Goal: Task Accomplishment & Management: Use online tool/utility

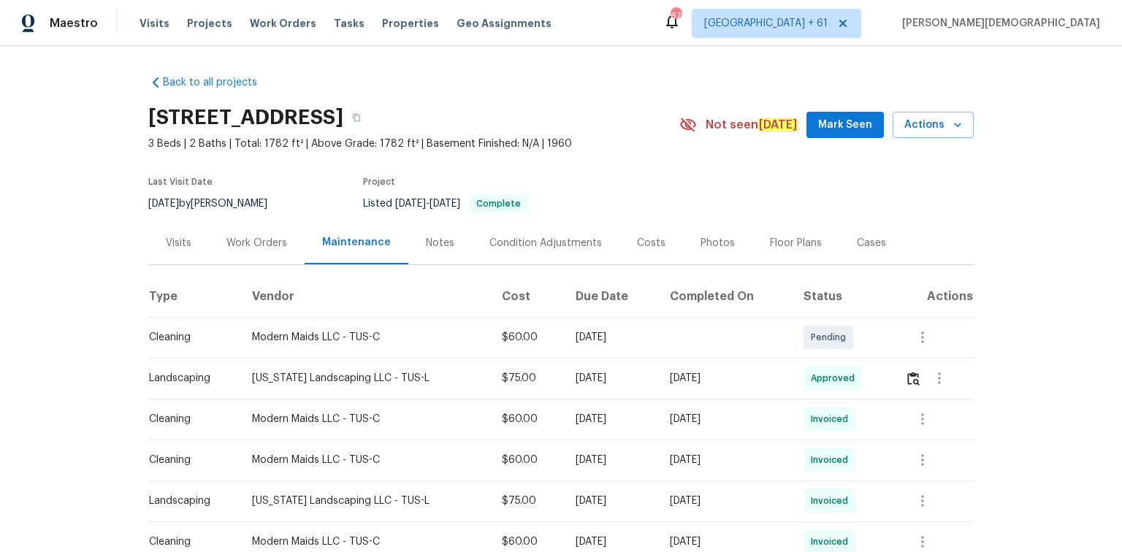
scroll to position [117, 0]
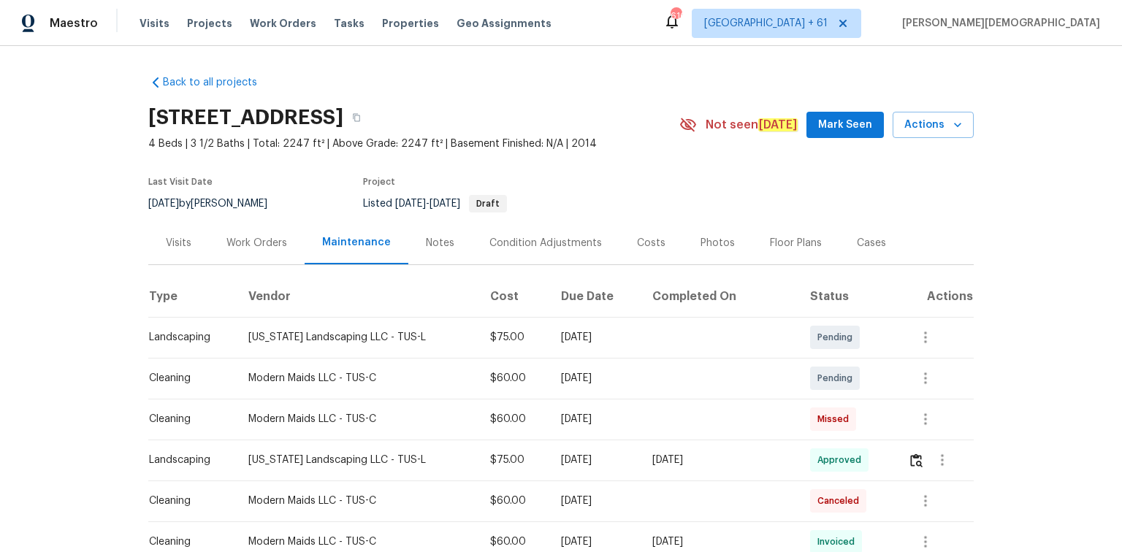
scroll to position [175, 0]
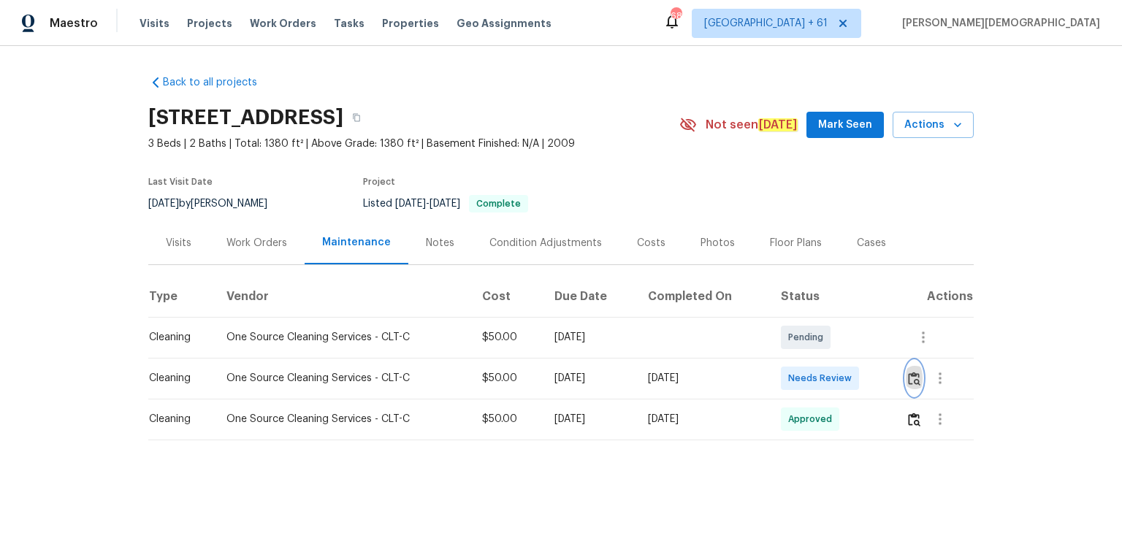
click at [916, 378] on button "button" at bounding box center [913, 378] width 17 height 35
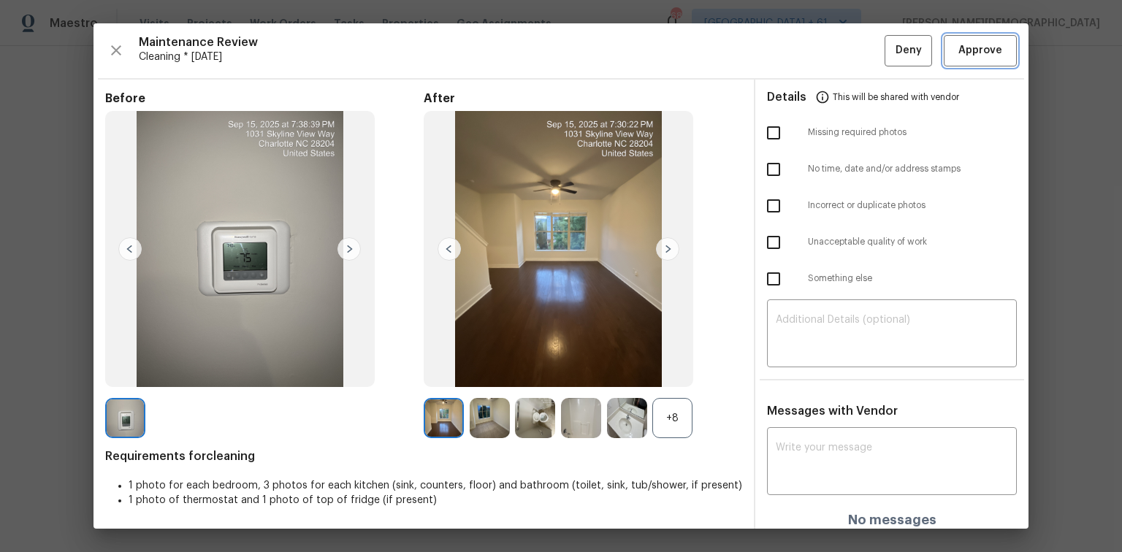
click at [1008, 47] on button "Approve" at bounding box center [979, 50] width 73 height 31
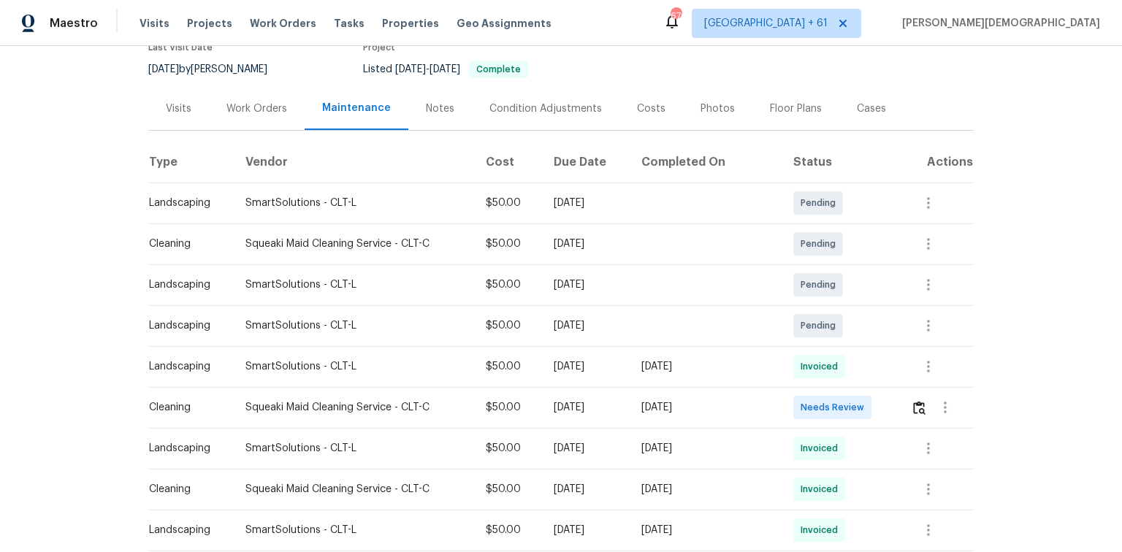
scroll to position [234, 0]
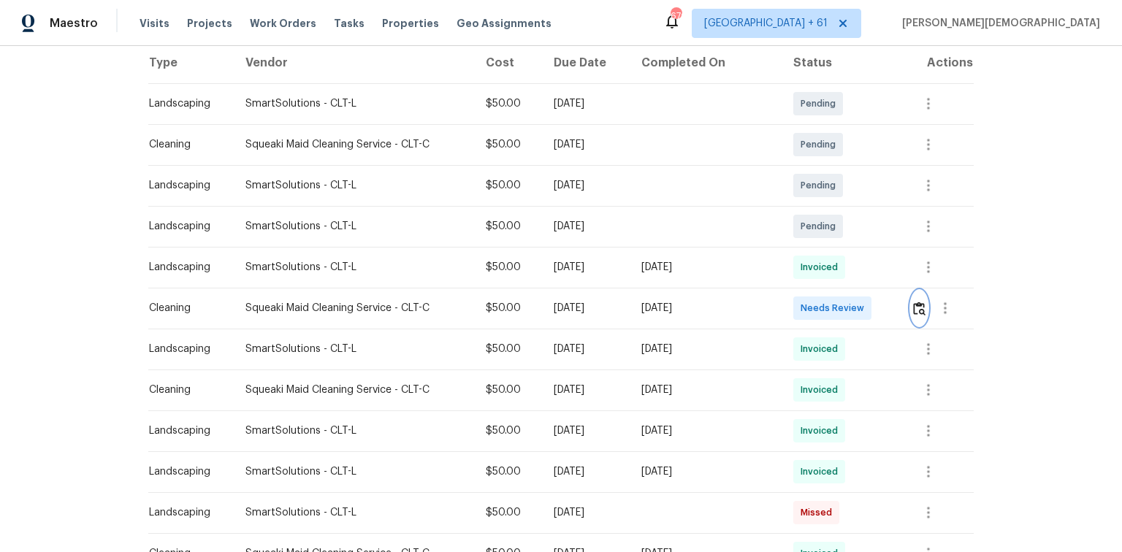
click at [797, 302] on img "button" at bounding box center [919, 309] width 12 height 14
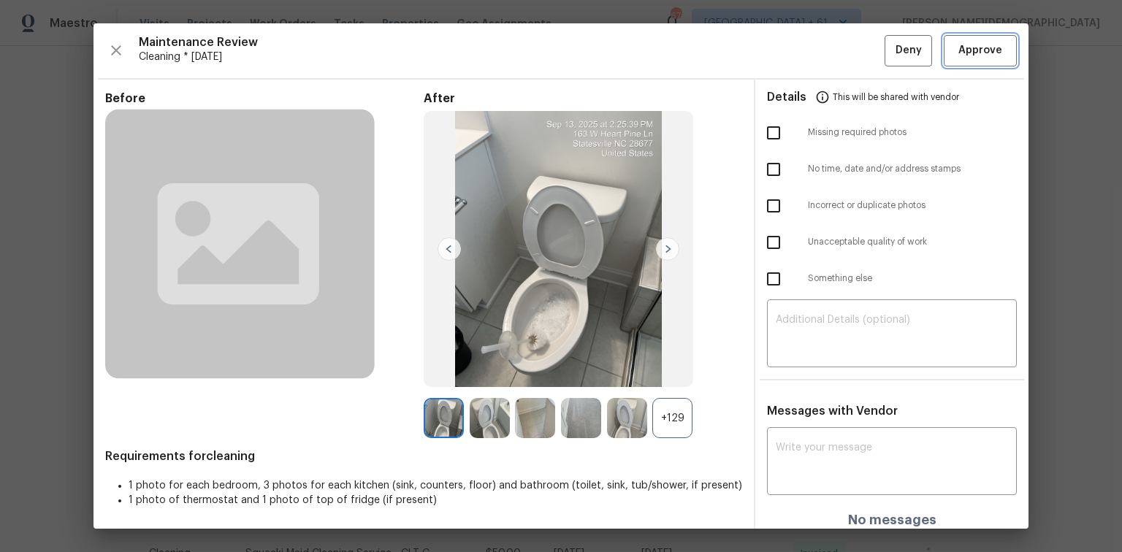
click at [797, 50] on span "Approve" at bounding box center [980, 51] width 44 height 18
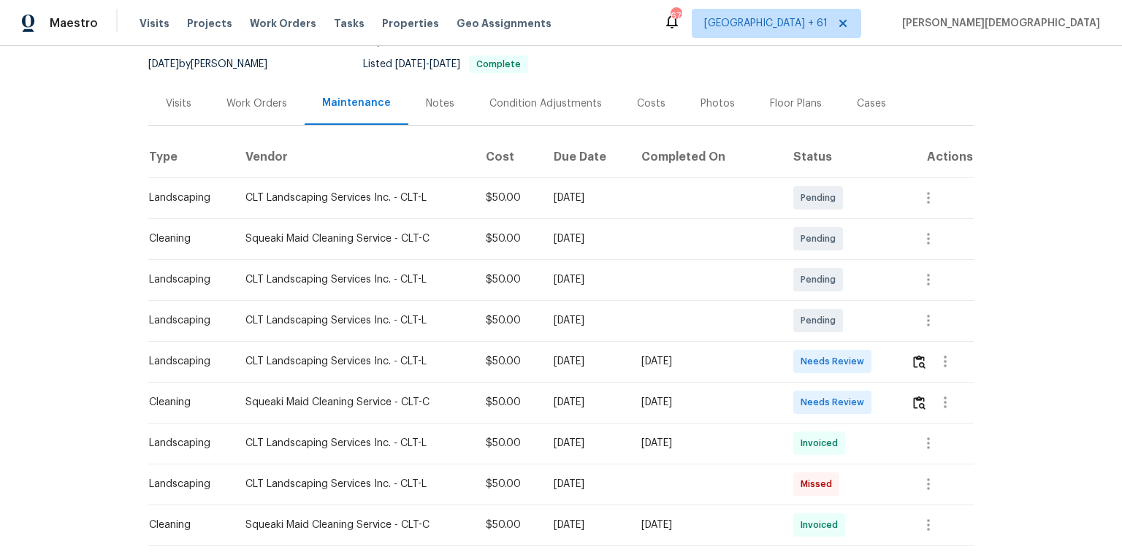
scroll to position [175, 0]
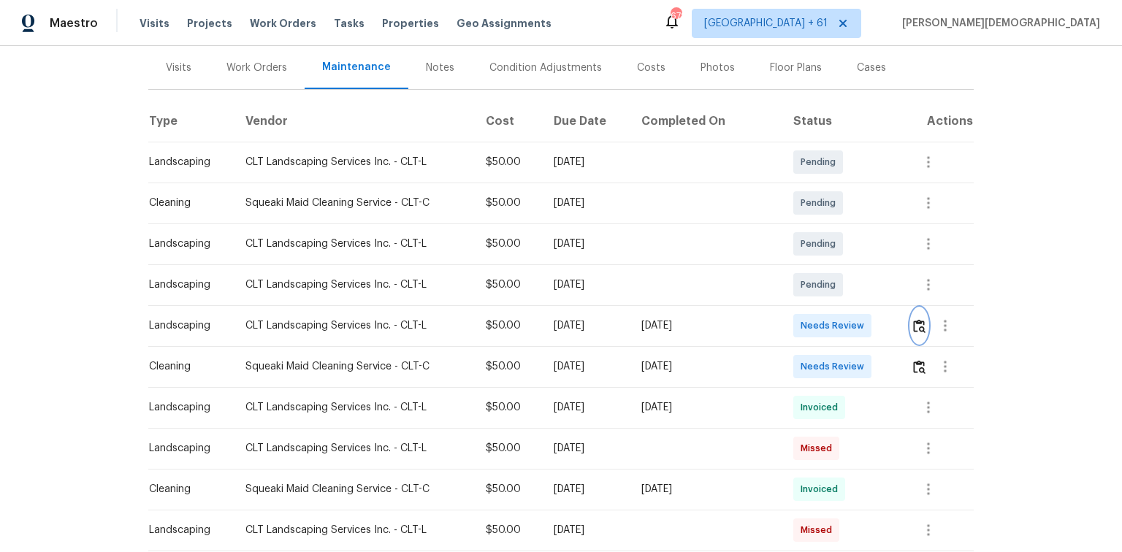
click at [797, 319] on img "button" at bounding box center [919, 326] width 12 height 14
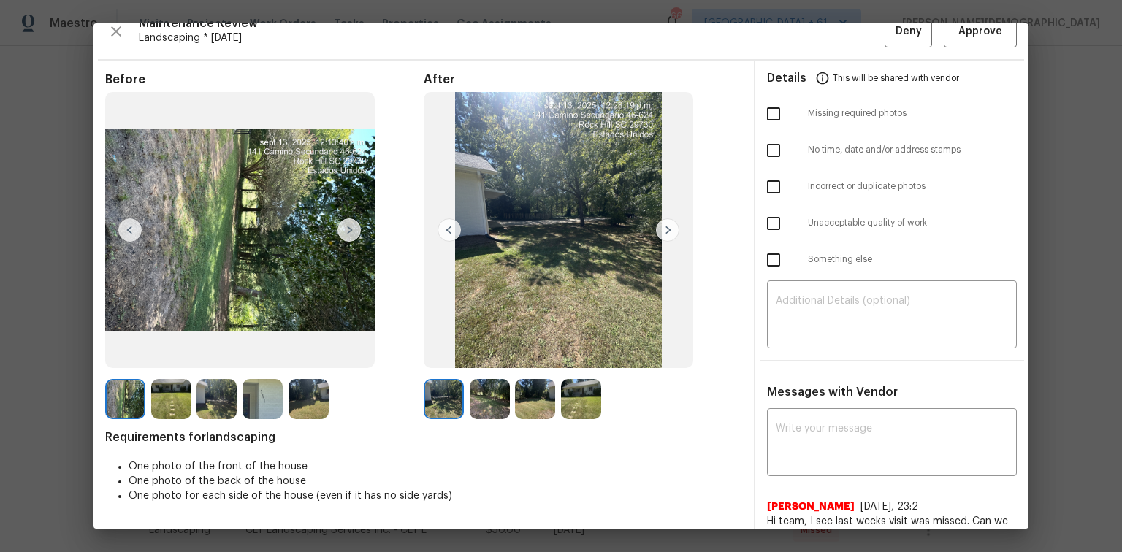
scroll to position [0, 0]
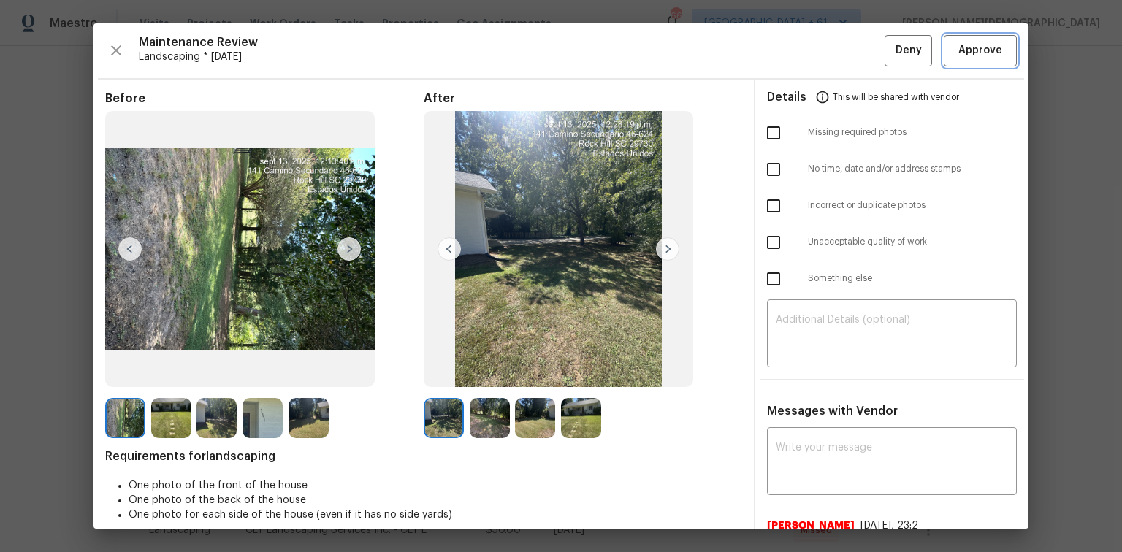
click at [797, 64] on button "Approve" at bounding box center [979, 50] width 73 height 31
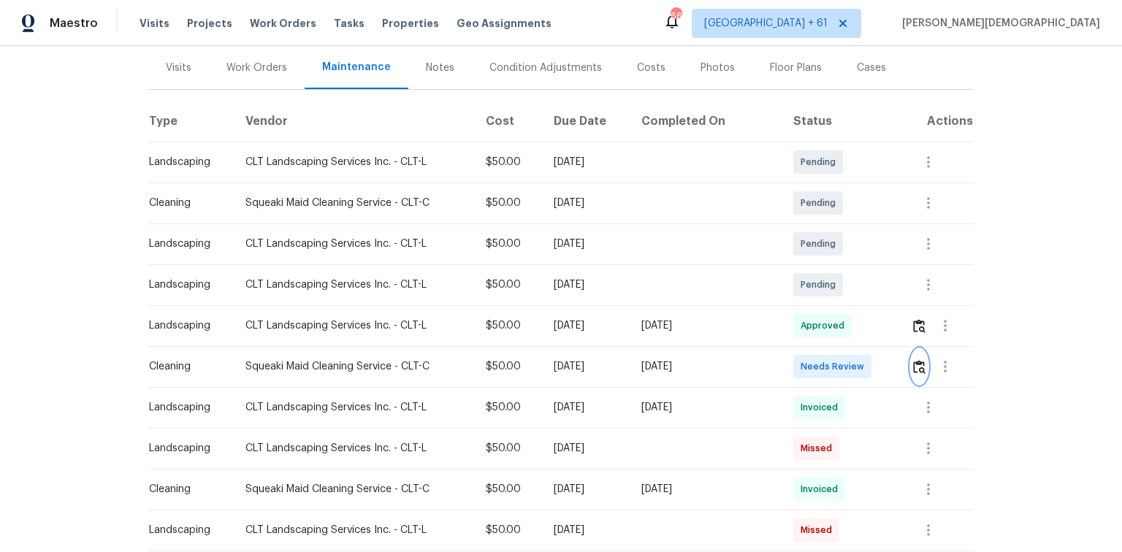
click at [797, 360] on img "button" at bounding box center [919, 367] width 12 height 14
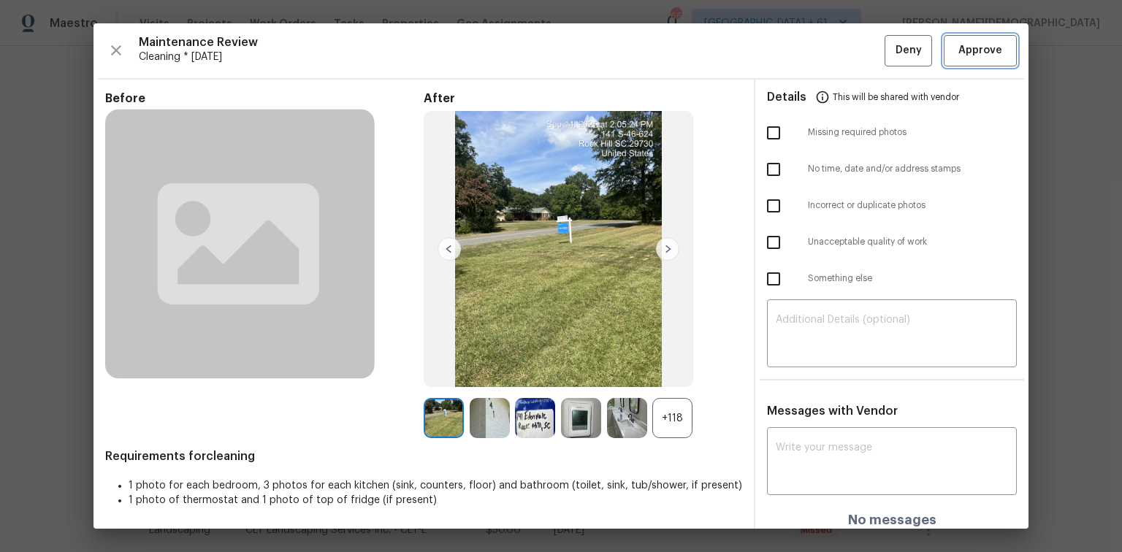
click at [797, 60] on button "Approve" at bounding box center [979, 50] width 73 height 31
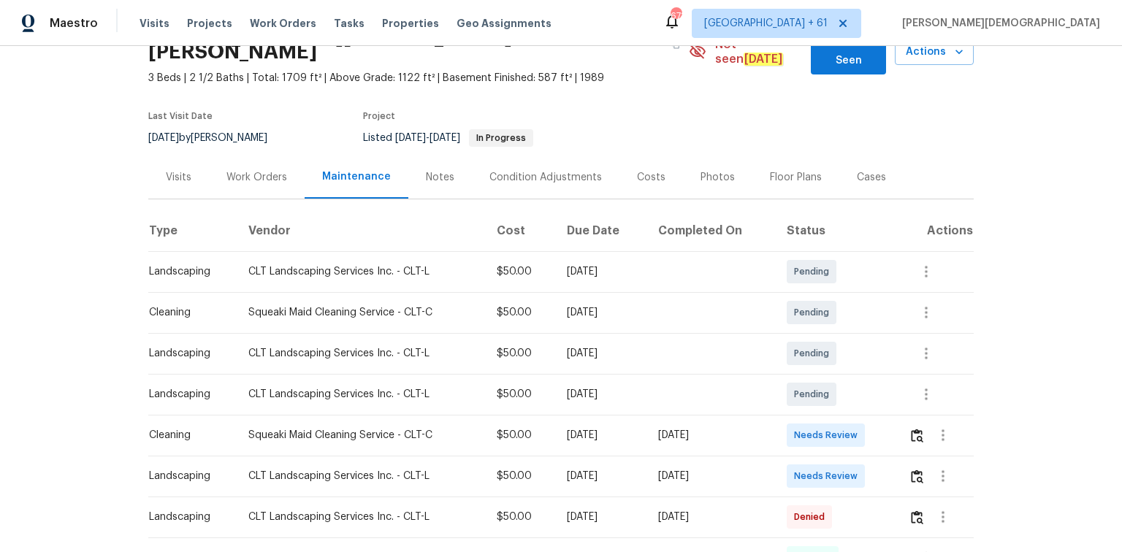
scroll to position [175, 0]
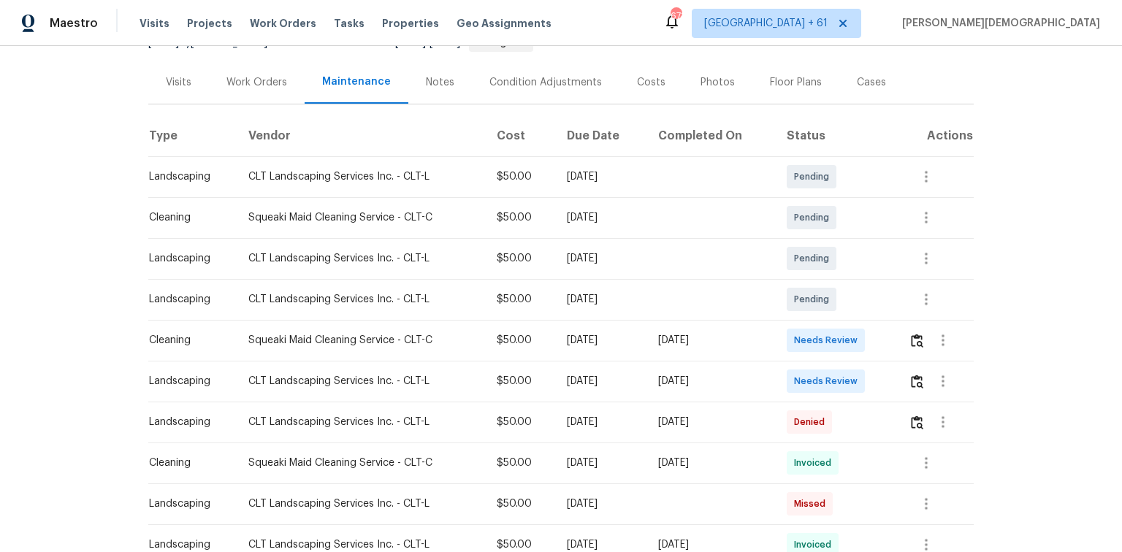
drag, startPoint x: 143, startPoint y: 353, endPoint x: 765, endPoint y: 359, distance: 621.4
click at [765, 361] on tr "Landscaping CLT Landscaping Services Inc. - CLT-L $50.00 [DATE] [DATE] Needs Re…" at bounding box center [560, 381] width 825 height 41
click at [797, 369] on button "button" at bounding box center [916, 381] width 17 height 35
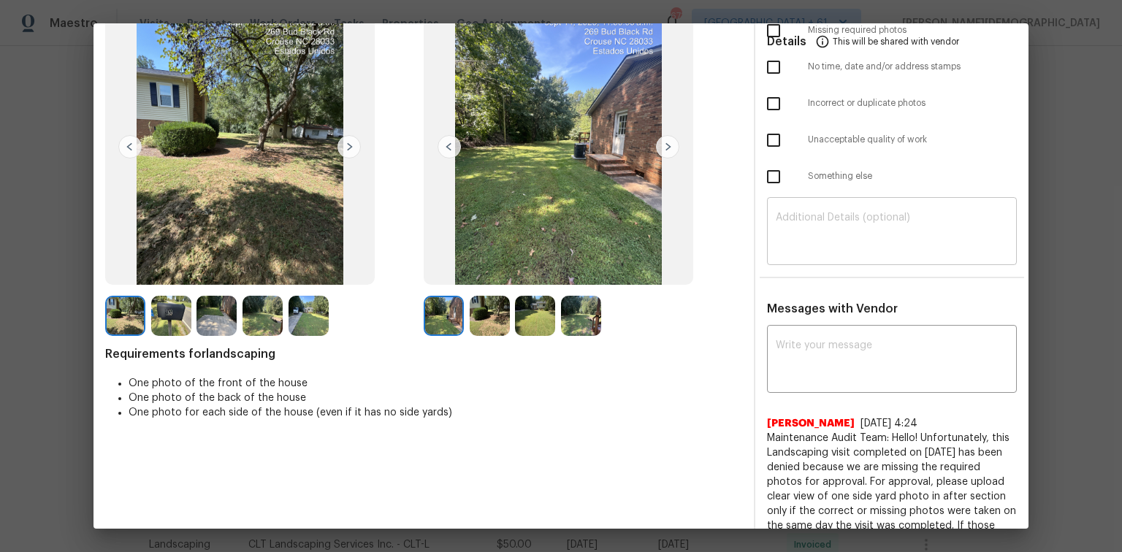
scroll to position [0, 0]
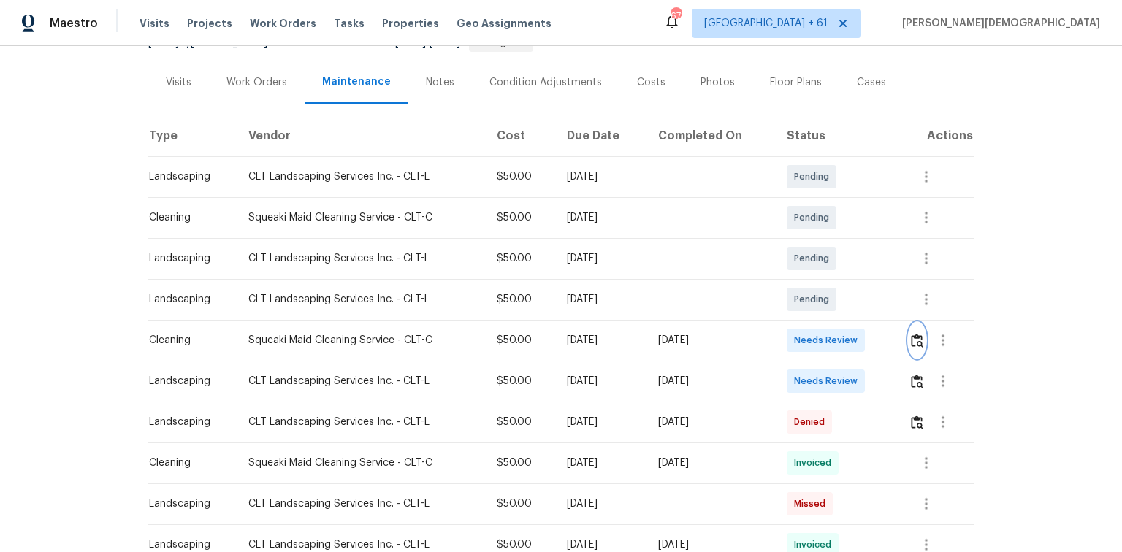
click at [797, 334] on img "button" at bounding box center [917, 341] width 12 height 14
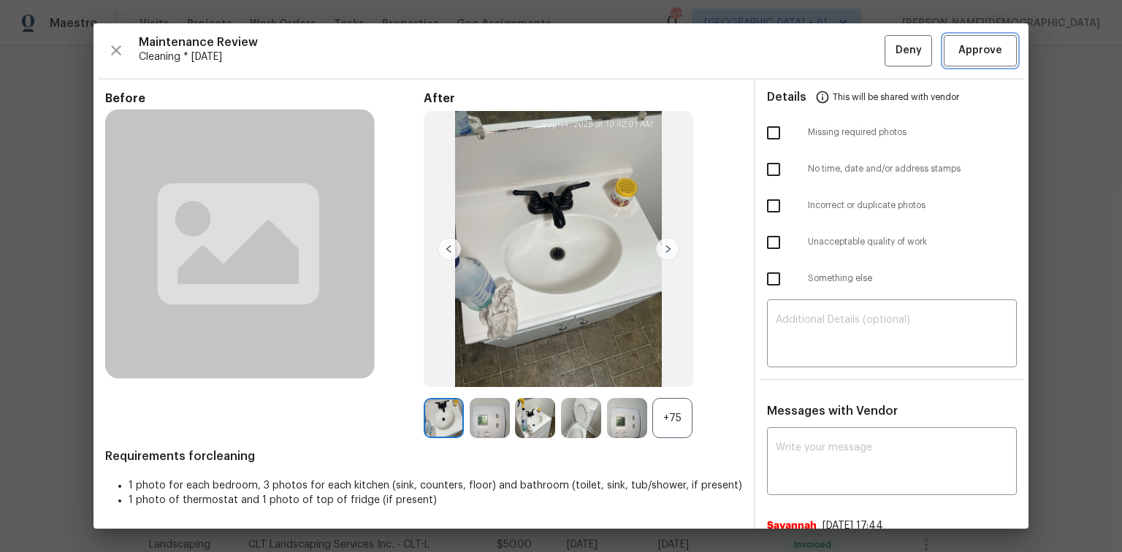
click at [797, 58] on button "Approve" at bounding box center [979, 50] width 73 height 31
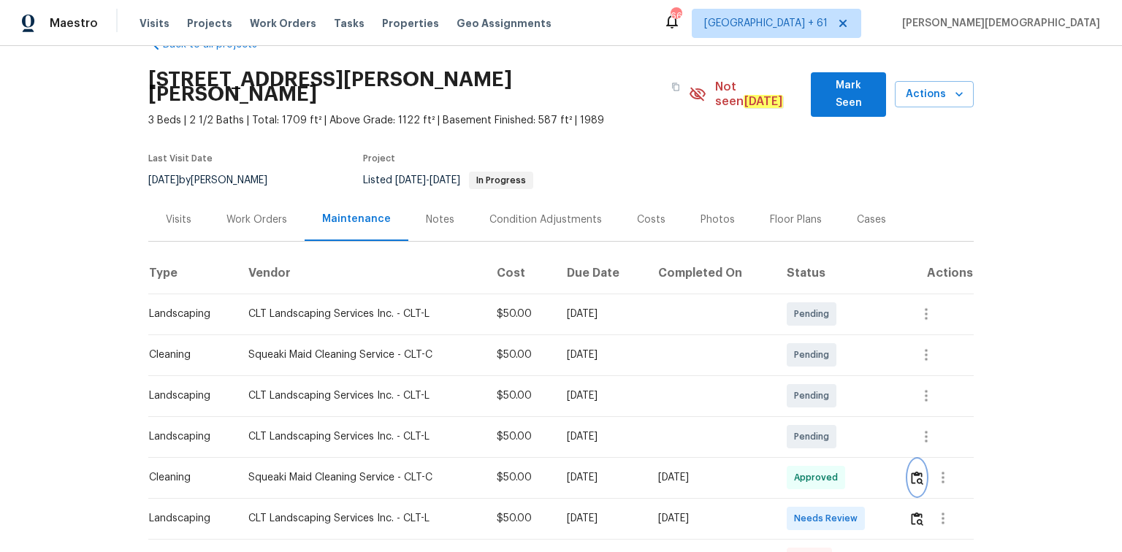
scroll to position [58, 0]
